Goal: Task Accomplishment & Management: Manage account settings

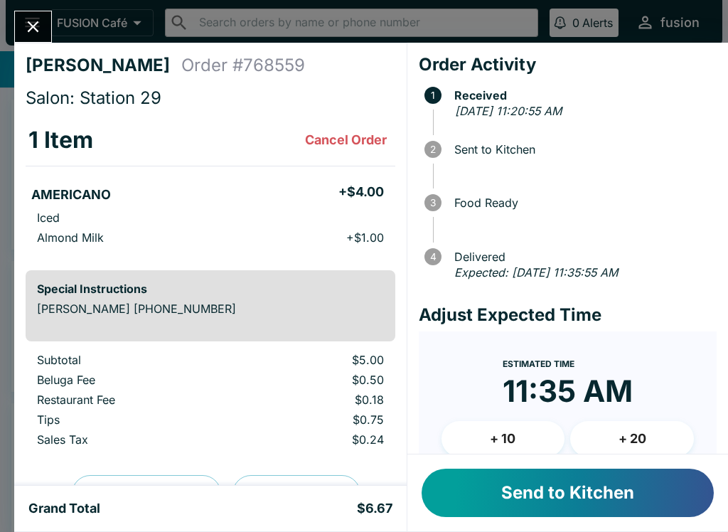
click at [528, 498] on button "Send to Kitchen" at bounding box center [568, 492] width 292 height 48
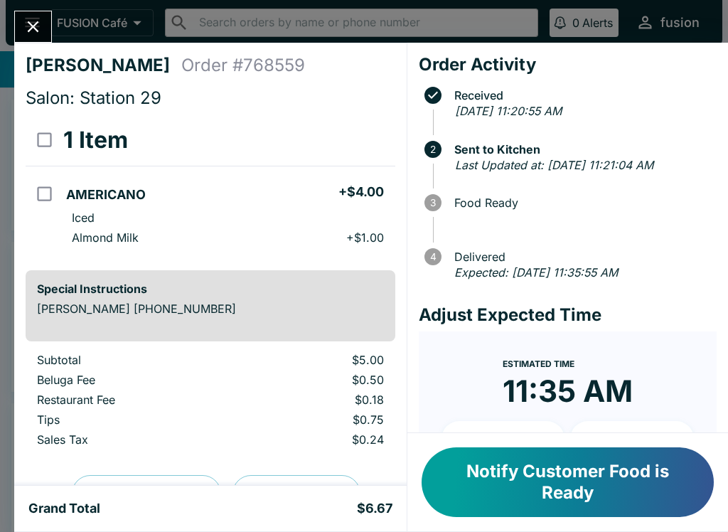
click at [25, 24] on icon "Close" at bounding box center [32, 26] width 19 height 19
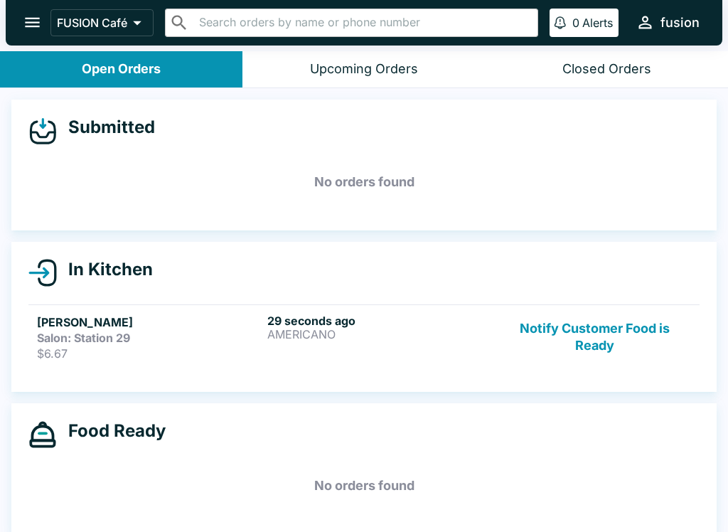
click at [128, 350] on p "$6.67" at bounding box center [149, 353] width 225 height 14
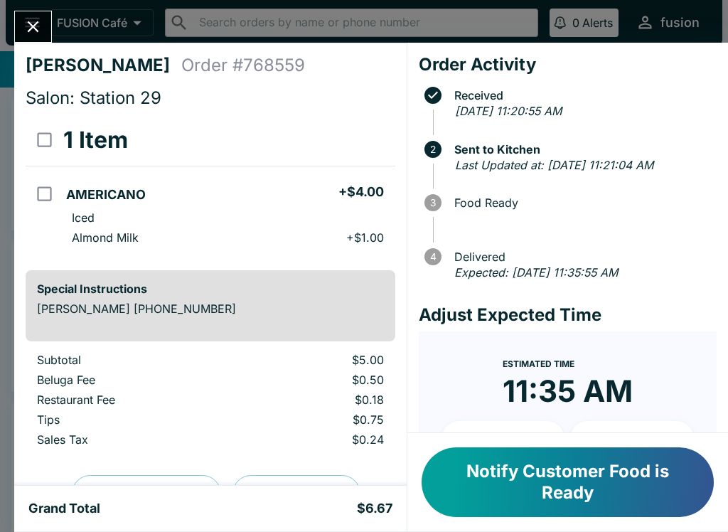
click at [579, 481] on button "Notify Customer Food is Ready" at bounding box center [568, 482] width 292 height 70
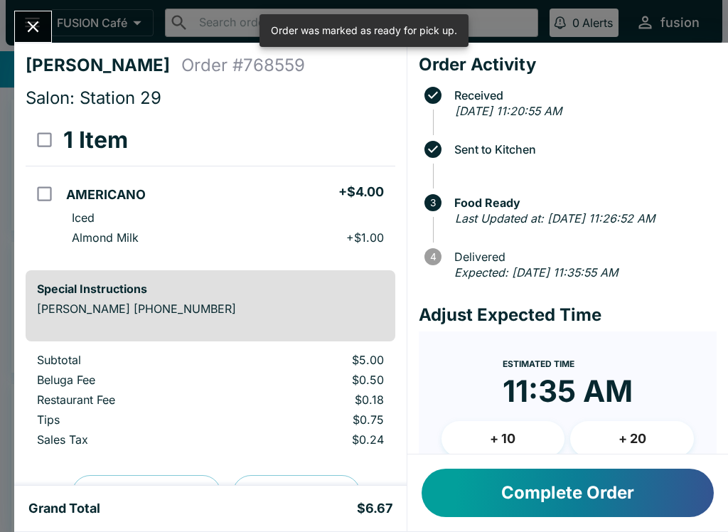
click at [581, 499] on button "Complete Order" at bounding box center [568, 492] width 292 height 48
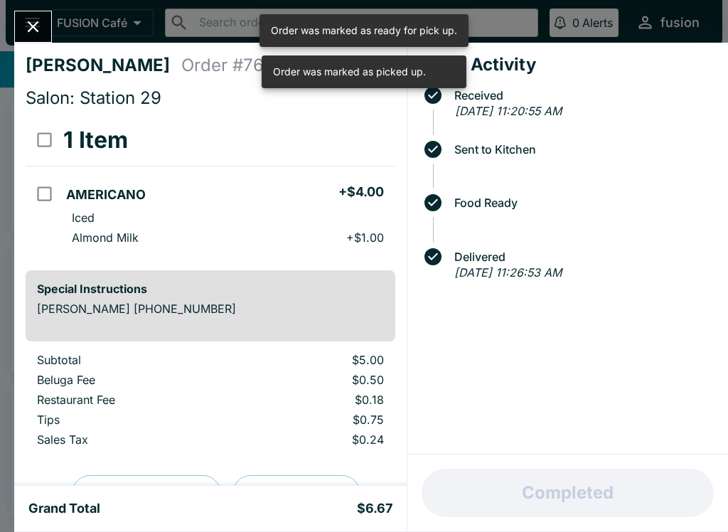
click at [31, 38] on button "Close" at bounding box center [33, 26] width 36 height 31
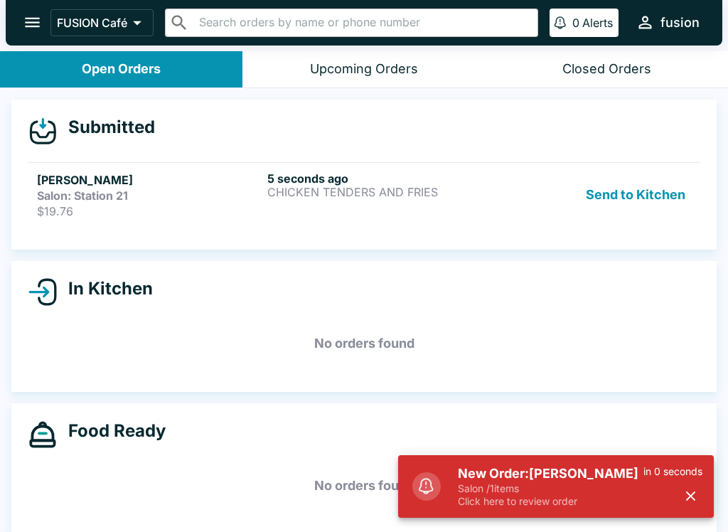
click at [483, 200] on div "5 seconds ago CHICKEN TENDERS AND FRIES" at bounding box center [379, 194] width 225 height 47
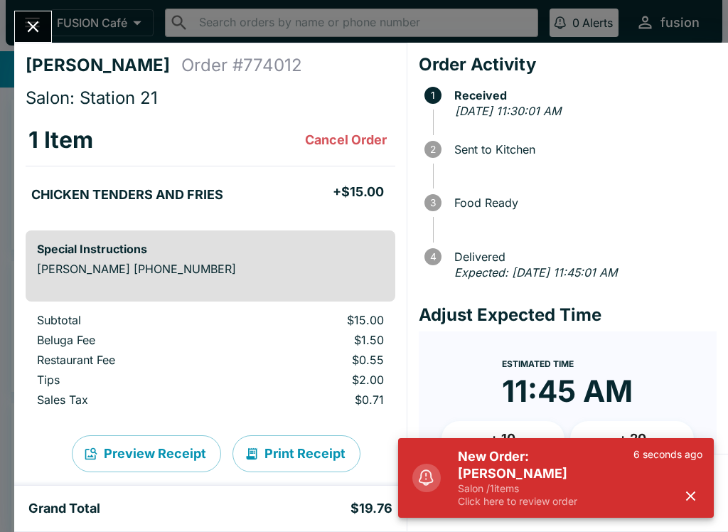
click at [289, 348] on td "$1.50" at bounding box center [315, 343] width 159 height 20
click at [691, 499] on icon "button" at bounding box center [690, 496] width 16 height 16
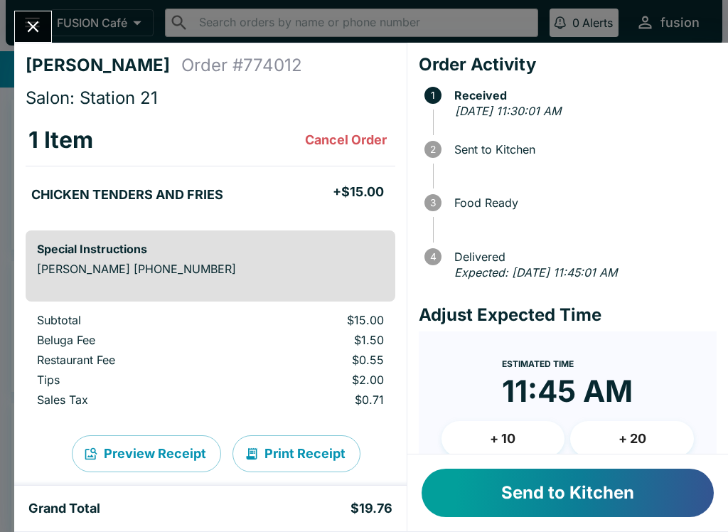
click at [579, 488] on button "Send to Kitchen" at bounding box center [568, 492] width 292 height 48
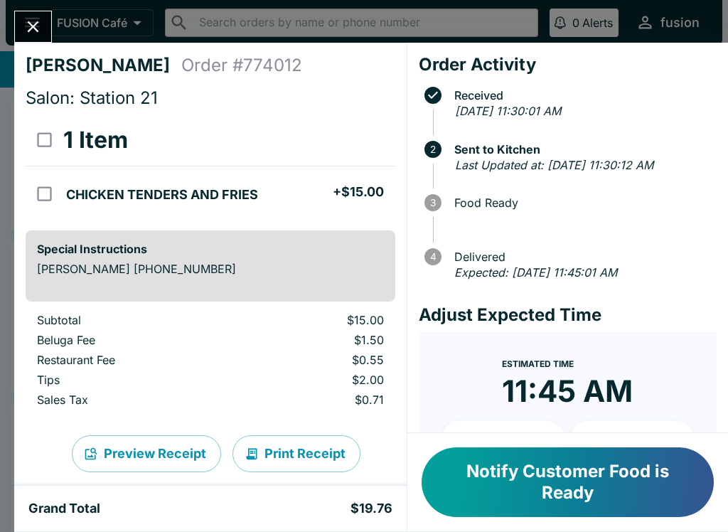
click at [515, 493] on button "Notify Customer Food is Ready" at bounding box center [568, 482] width 292 height 70
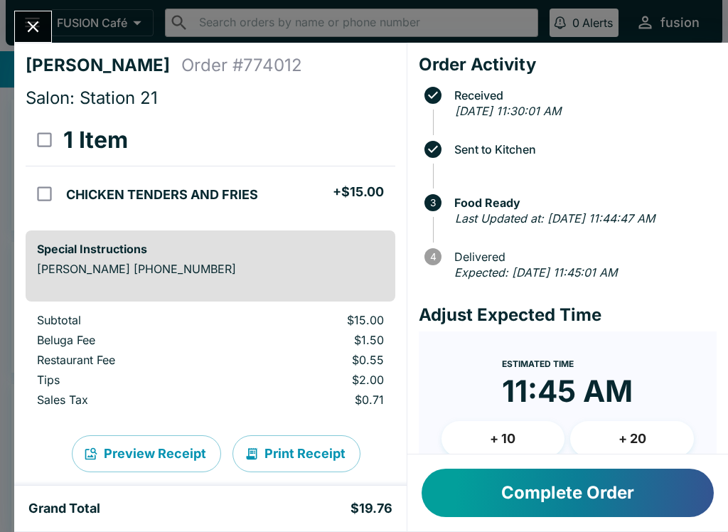
click at [554, 488] on button "Complete Order" at bounding box center [568, 492] width 292 height 48
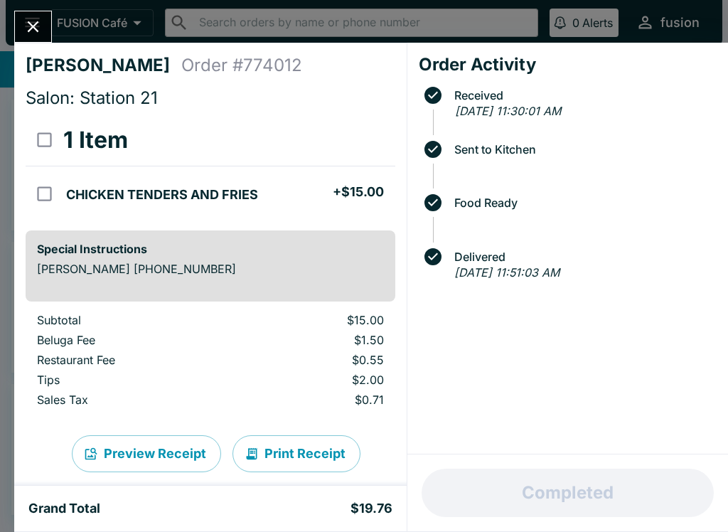
click at [43, 18] on button "Close" at bounding box center [33, 26] width 36 height 31
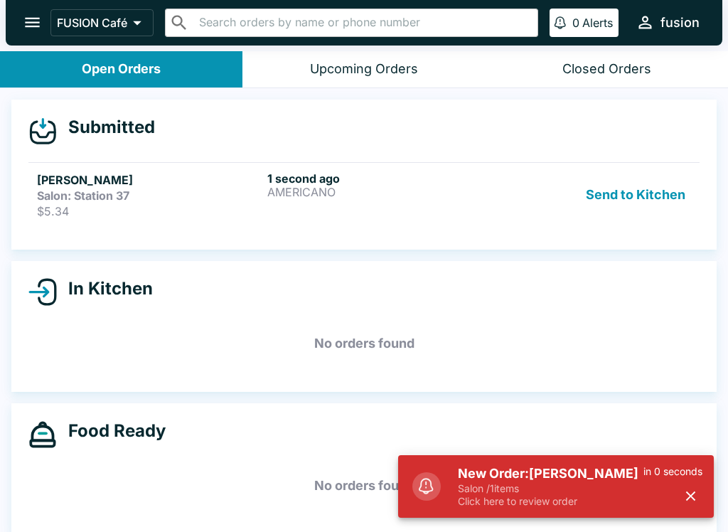
click at [506, 503] on p "Click here to review order" at bounding box center [551, 501] width 186 height 13
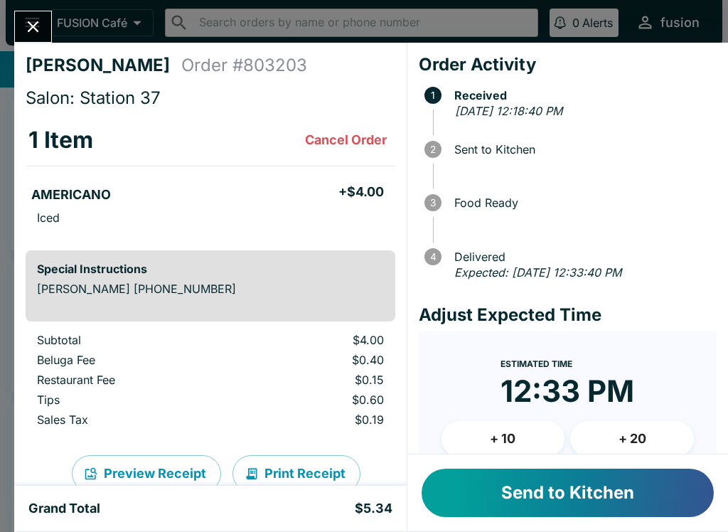
click at [503, 488] on button "Send to Kitchen" at bounding box center [568, 492] width 292 height 48
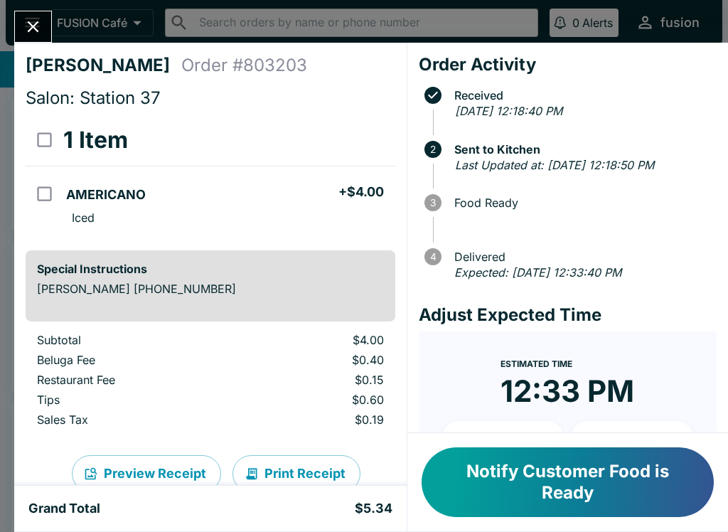
click at [576, 468] on button "Notify Customer Food is Ready" at bounding box center [568, 482] width 292 height 70
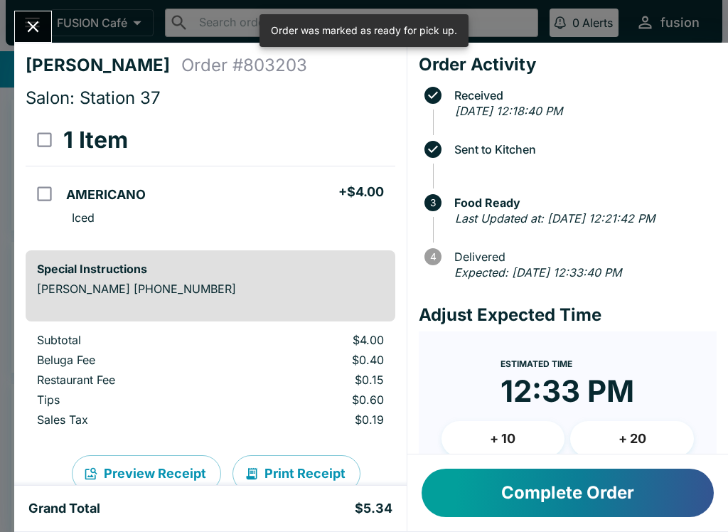
click at [549, 478] on button "Complete Order" at bounding box center [568, 492] width 292 height 48
